Goal: Transaction & Acquisition: Purchase product/service

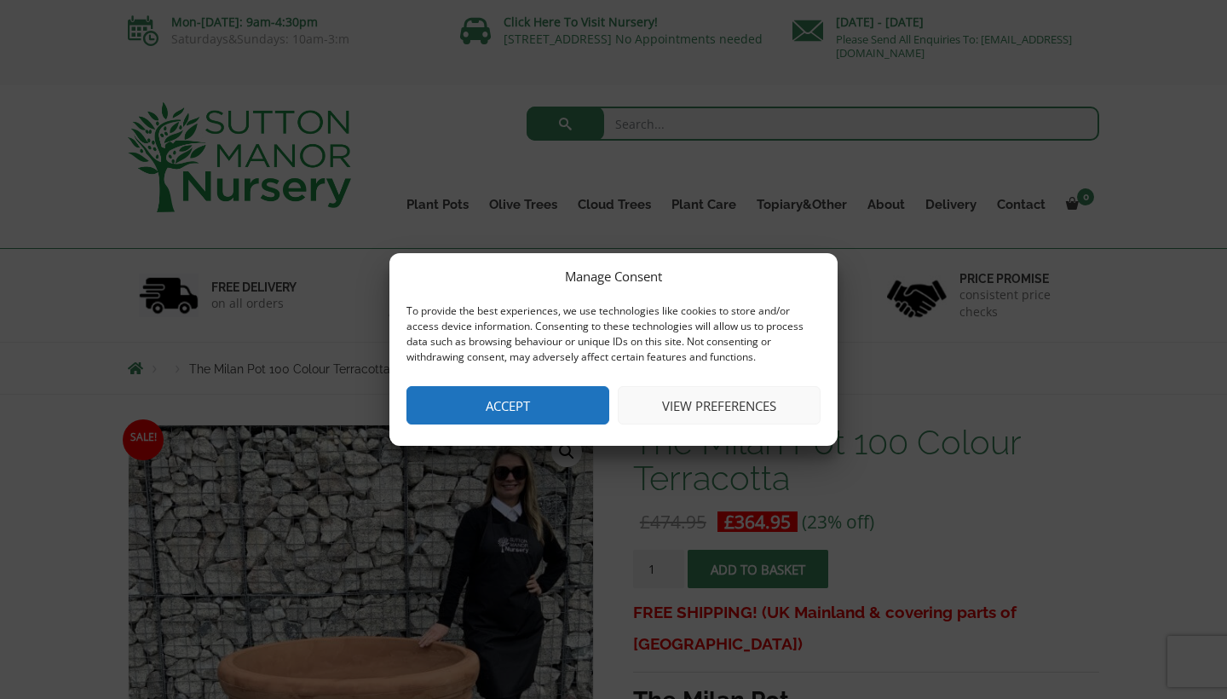
click at [703, 394] on button "View preferences" at bounding box center [719, 405] width 203 height 38
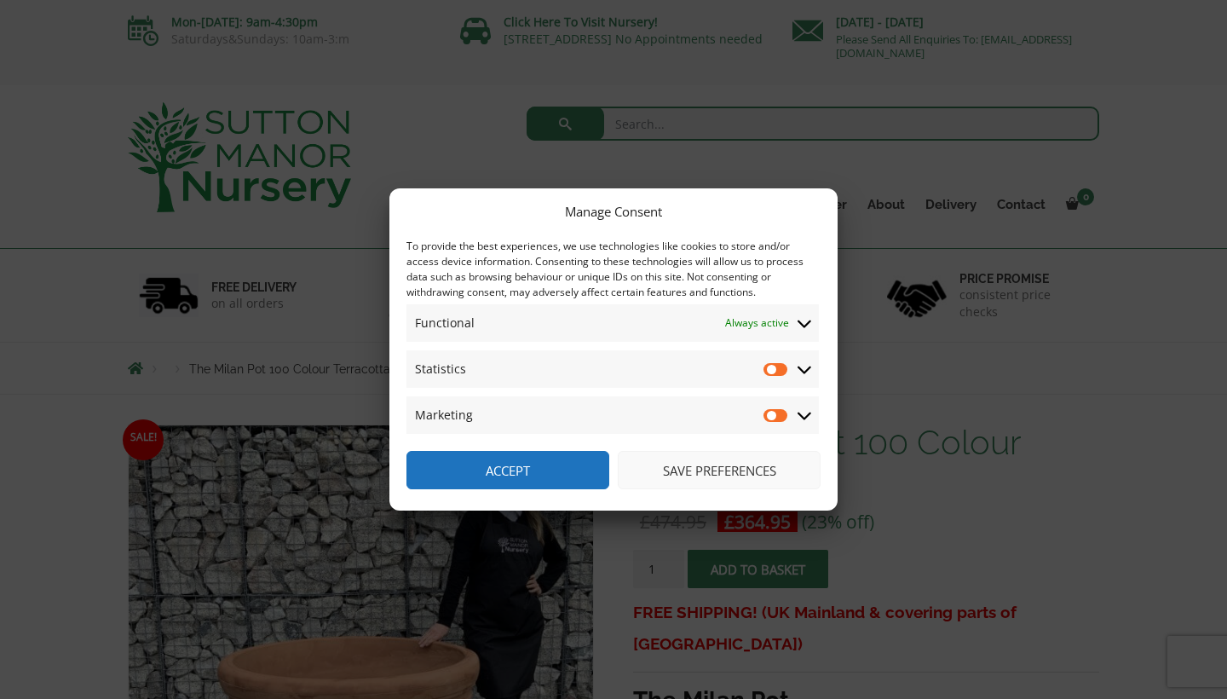
click at [767, 371] on input "Statistics" at bounding box center [776, 368] width 26 height 17
checkbox input "true"
click at [774, 419] on input "Marketing" at bounding box center [776, 414] width 26 height 17
click at [774, 416] on input "Marketing" at bounding box center [776, 414] width 26 height 17
checkbox input "false"
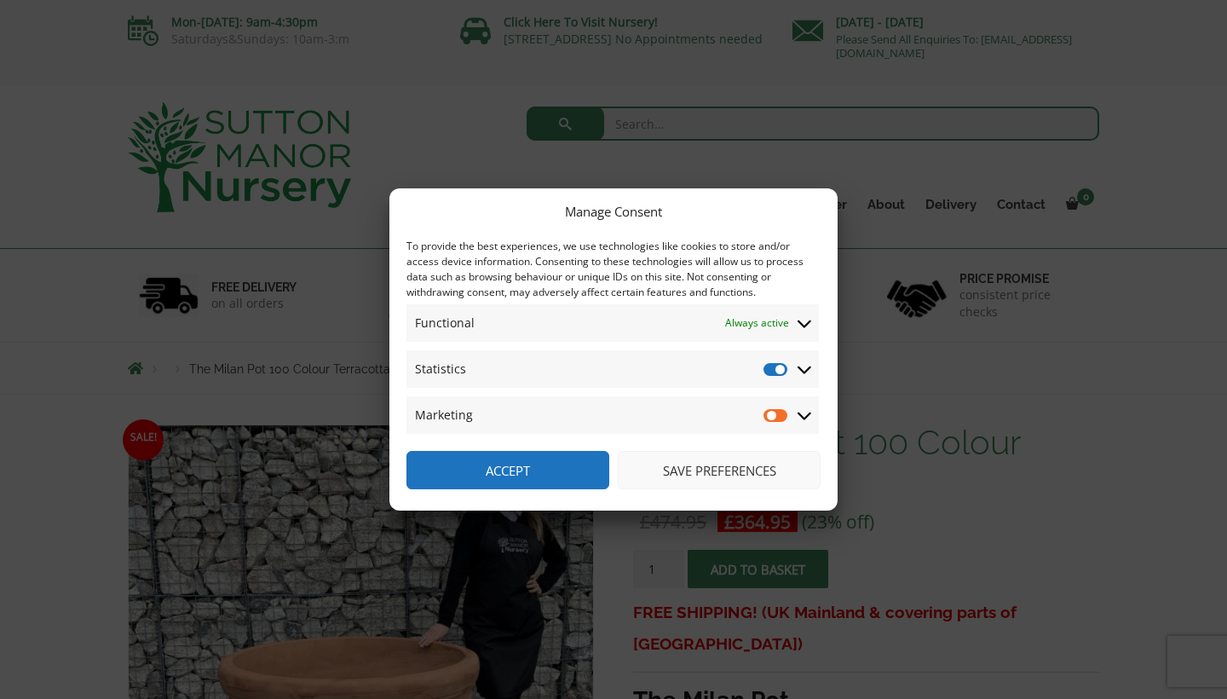
click at [774, 374] on input "Statistics" at bounding box center [776, 368] width 26 height 17
checkbox input "false"
click at [774, 324] on span "Functional Always active" at bounding box center [757, 323] width 64 height 20
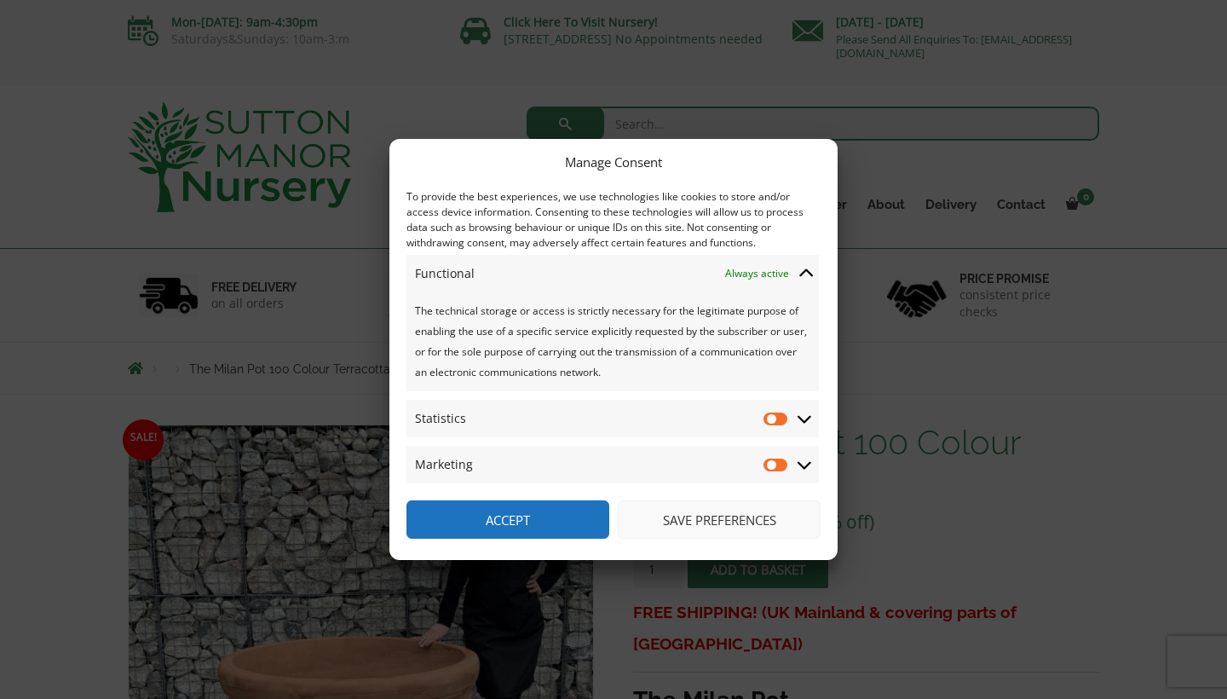
click at [807, 260] on span "Functional Functional Always active" at bounding box center [612, 273] width 412 height 37
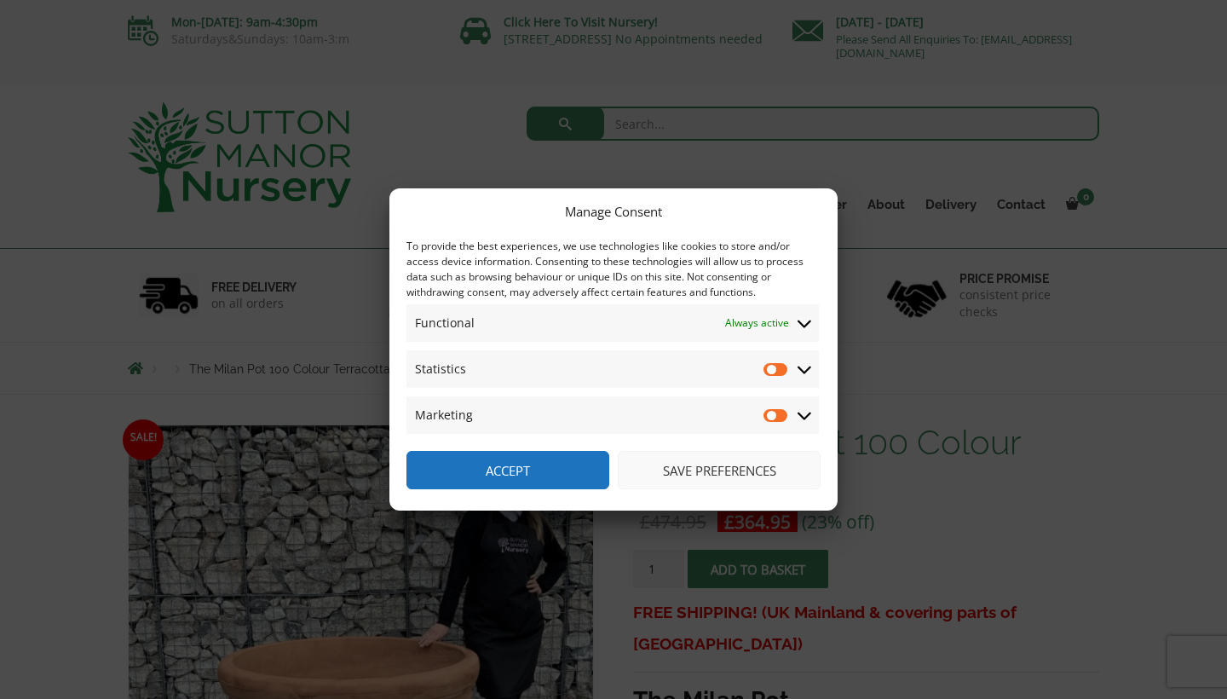
click at [737, 469] on button "Save preferences" at bounding box center [719, 470] width 203 height 38
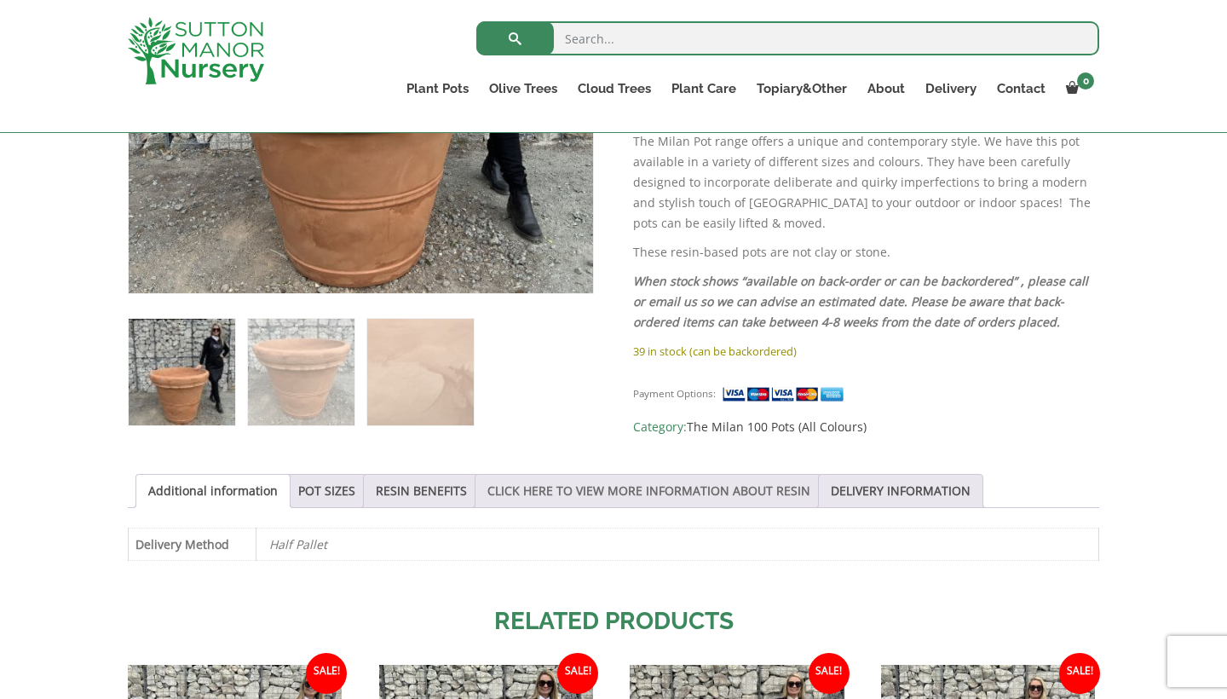
scroll to position [567, 0]
click at [354, 491] on link "POT SIZES" at bounding box center [326, 490] width 57 height 32
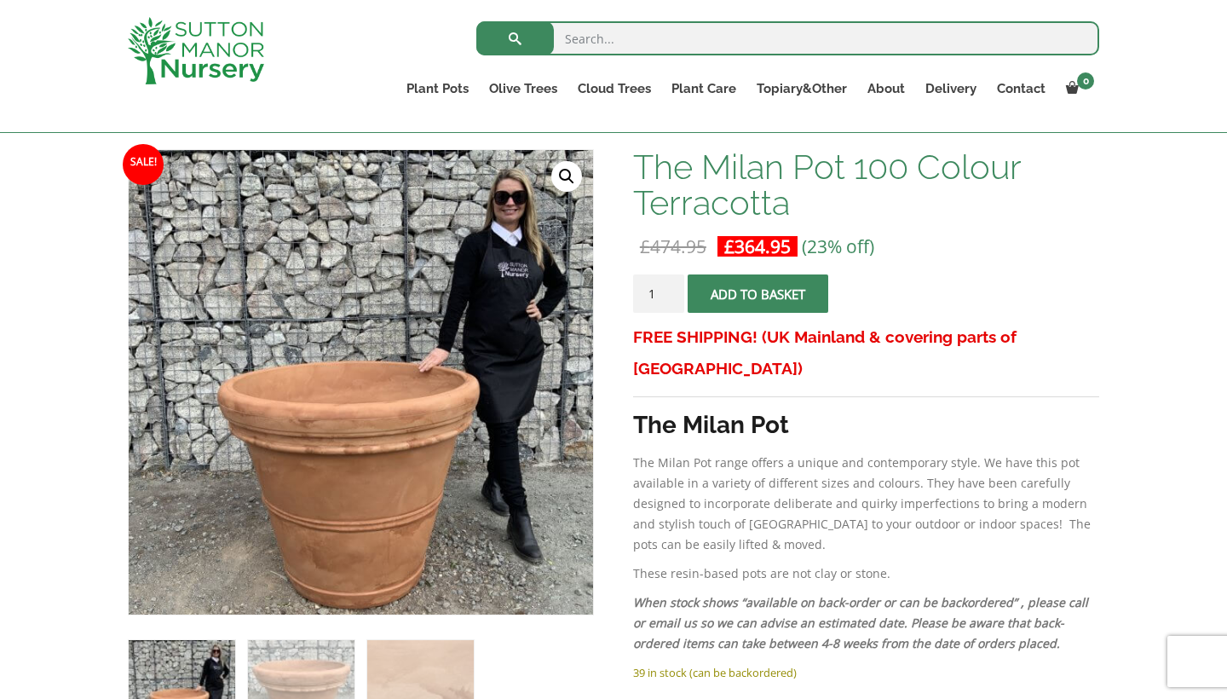
scroll to position [98, 0]
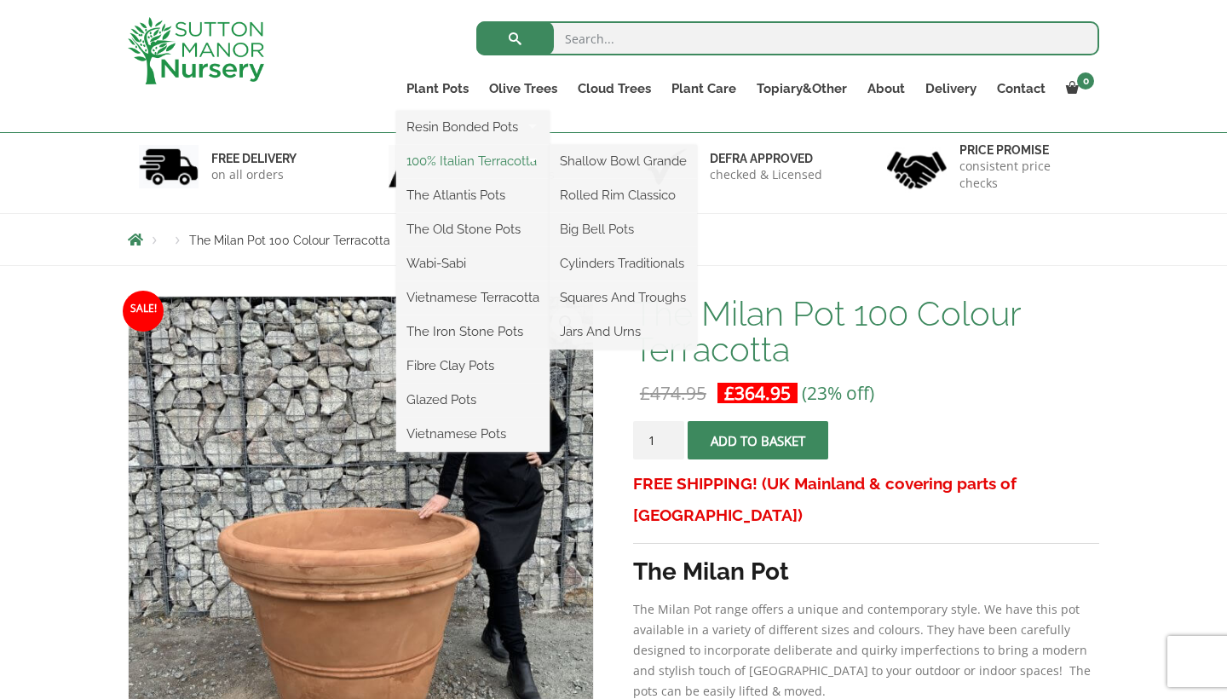
click at [471, 165] on link "100% Italian Terracotta" at bounding box center [472, 161] width 153 height 26
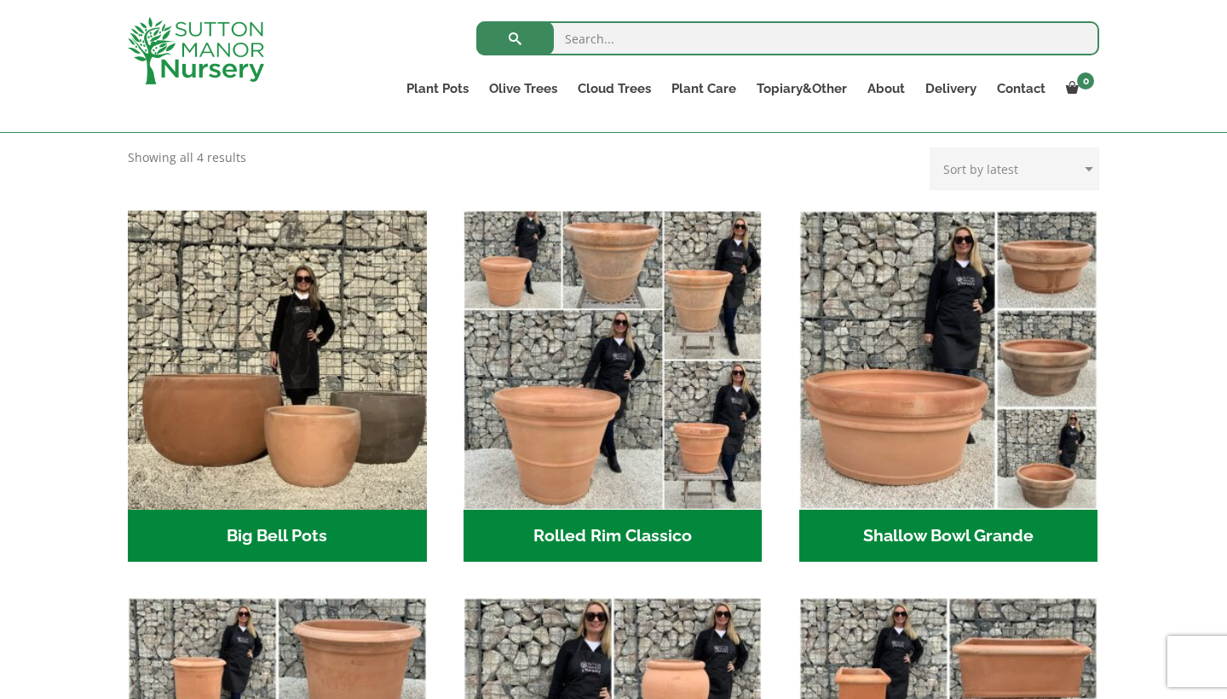
scroll to position [446, 0]
